Goal: Information Seeking & Learning: Learn about a topic

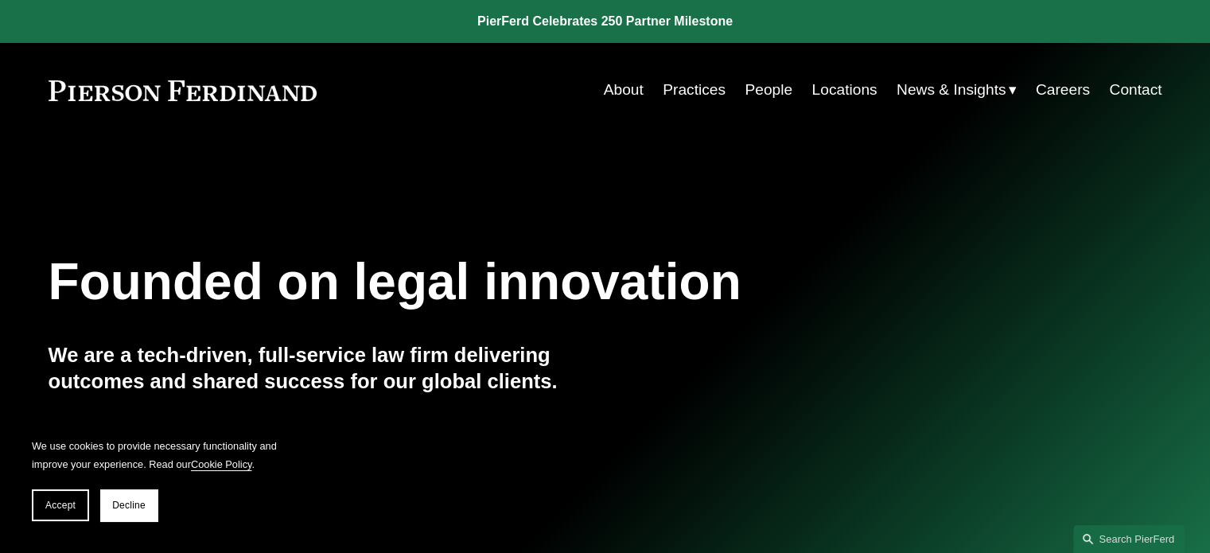
click at [695, 98] on link "Practices" at bounding box center [694, 90] width 63 height 30
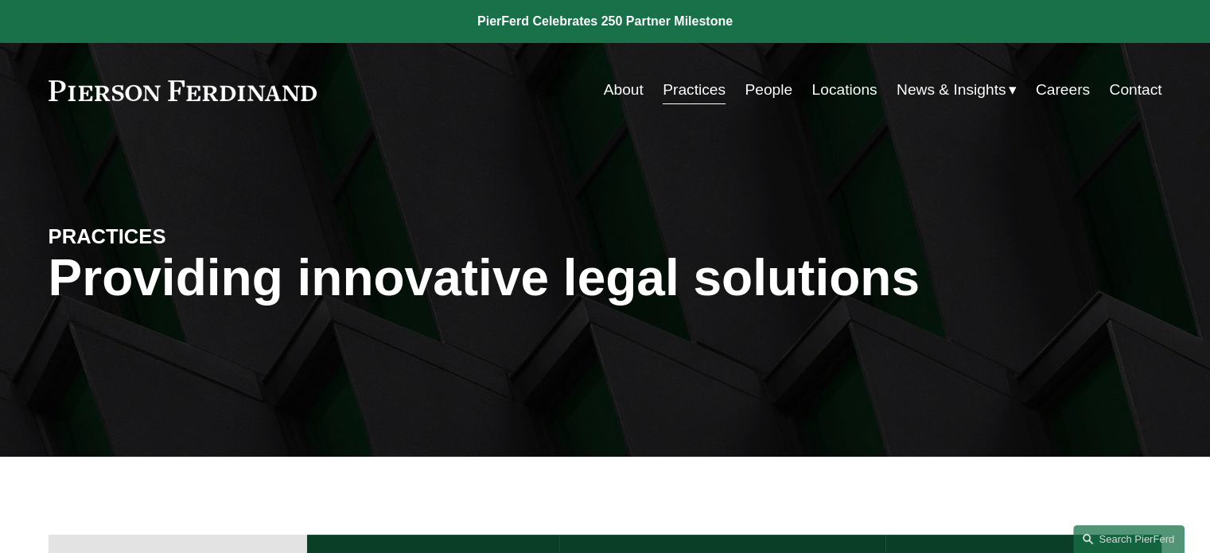
click at [699, 83] on link "Practices" at bounding box center [694, 90] width 63 height 30
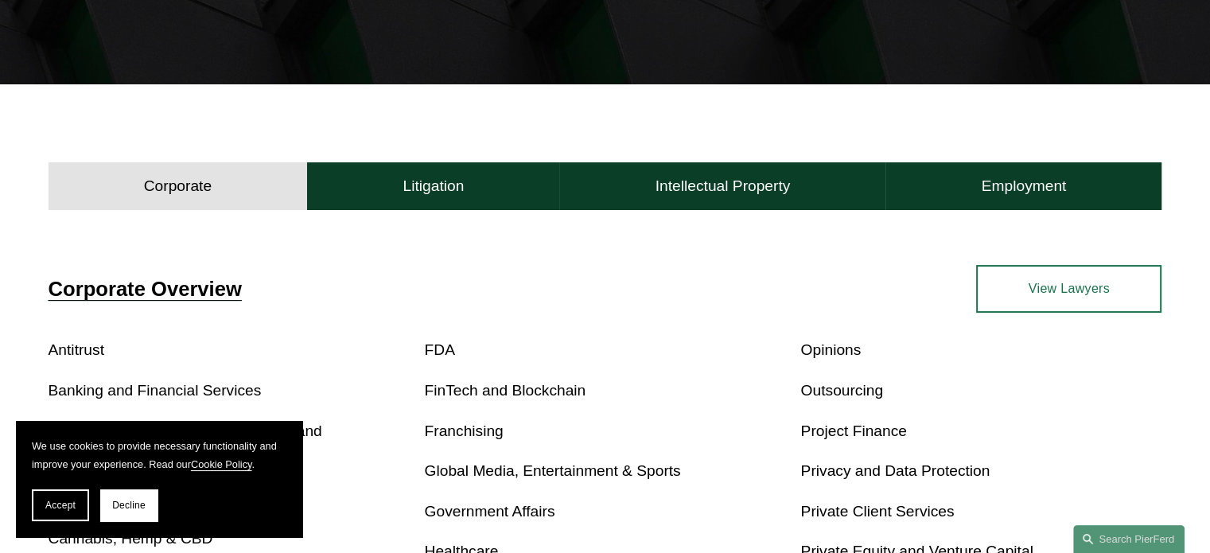
scroll to position [318, 0]
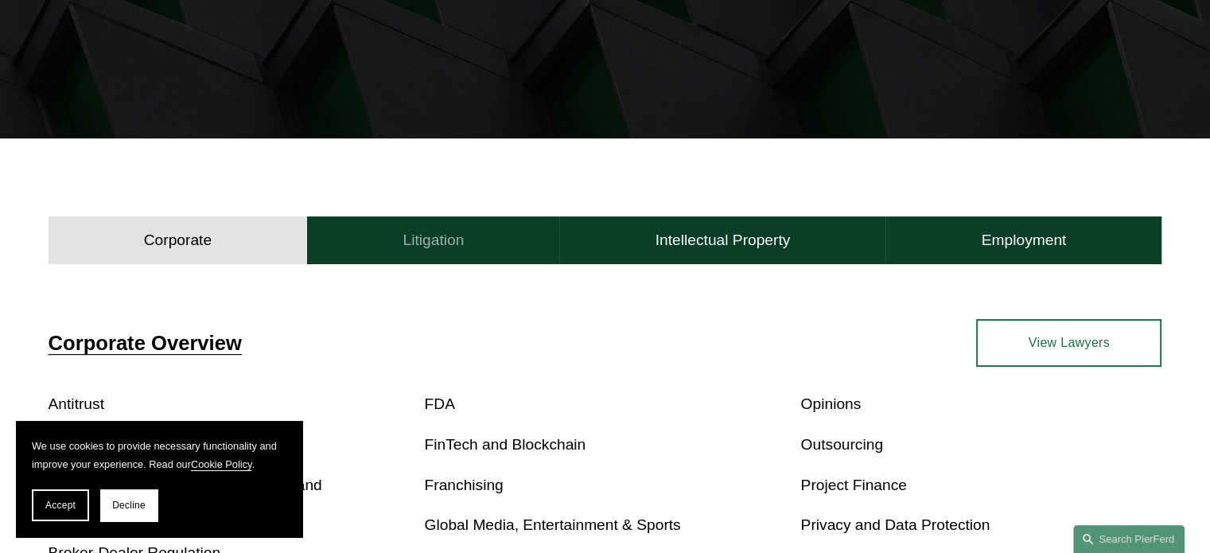
click at [430, 236] on h4 "Litigation" at bounding box center [433, 240] width 61 height 19
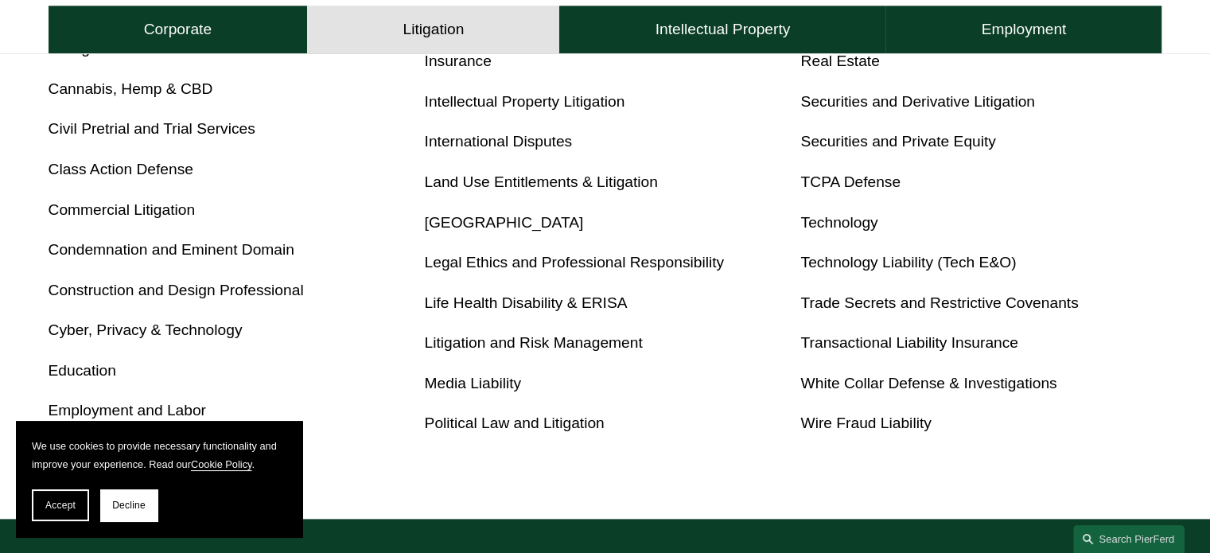
scroll to position [875, 0]
